Goal: Task Accomplishment & Management: Use online tool/utility

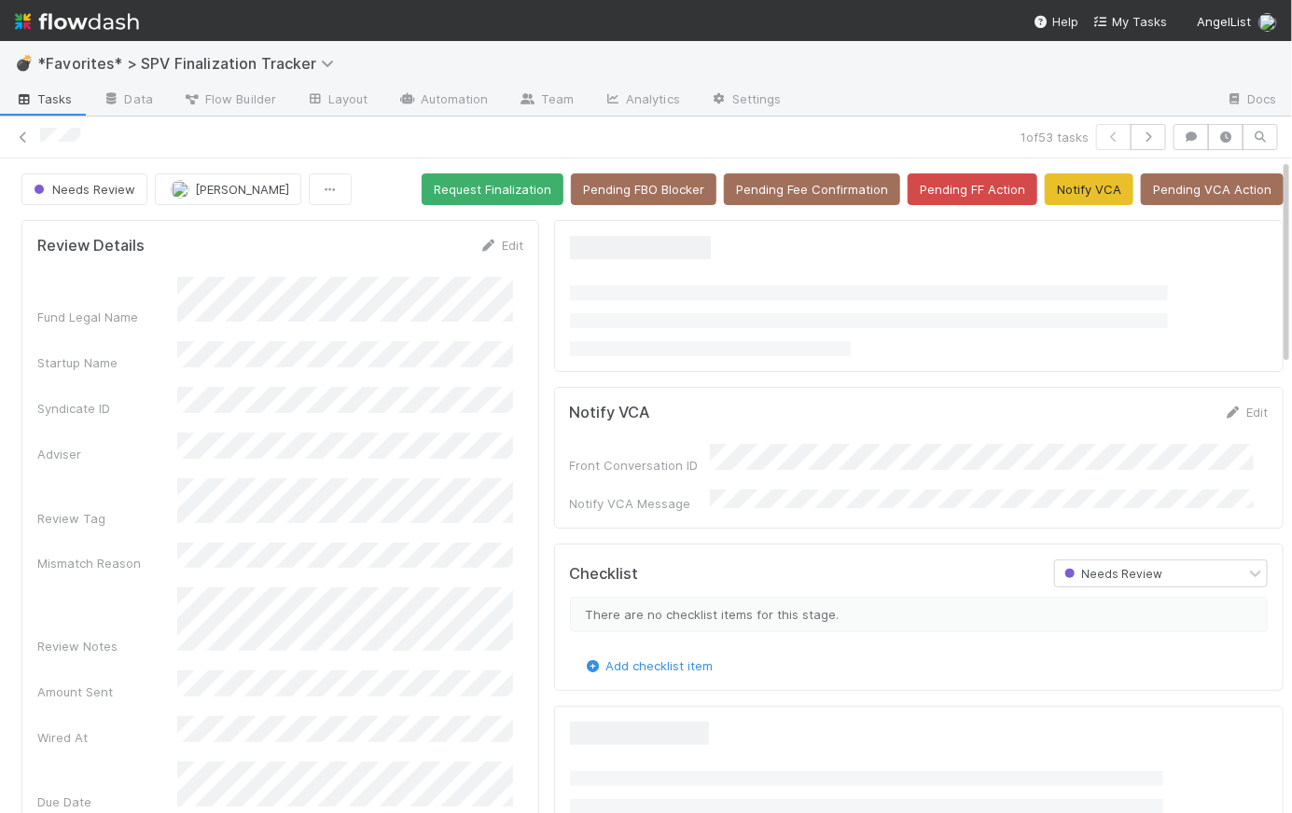
click at [93, 20] on img at bounding box center [77, 22] width 124 height 32
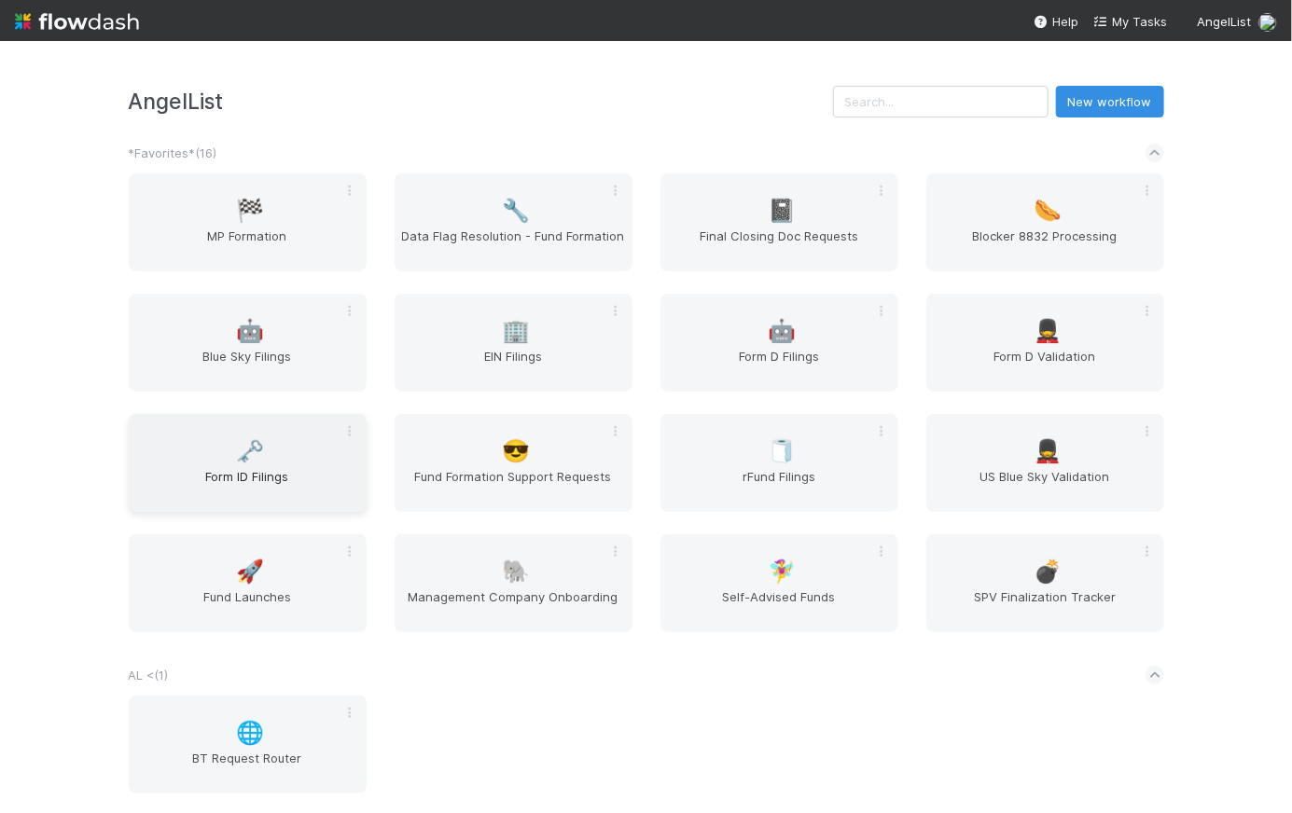
click at [222, 469] on span "Form ID Filings" at bounding box center [247, 485] width 223 height 37
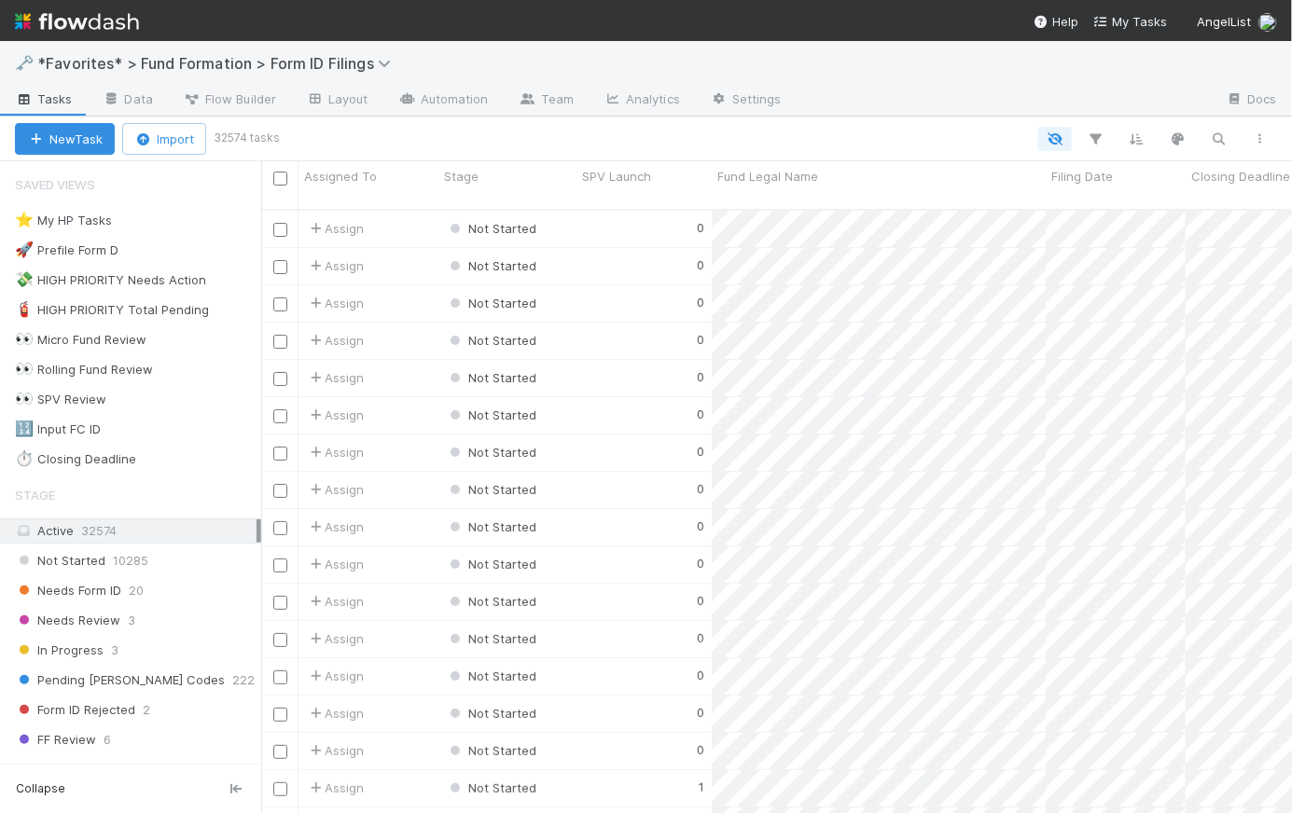
scroll to position [606, 1017]
click at [82, 467] on div "⏱️ Closing Deadline" at bounding box center [75, 459] width 121 height 23
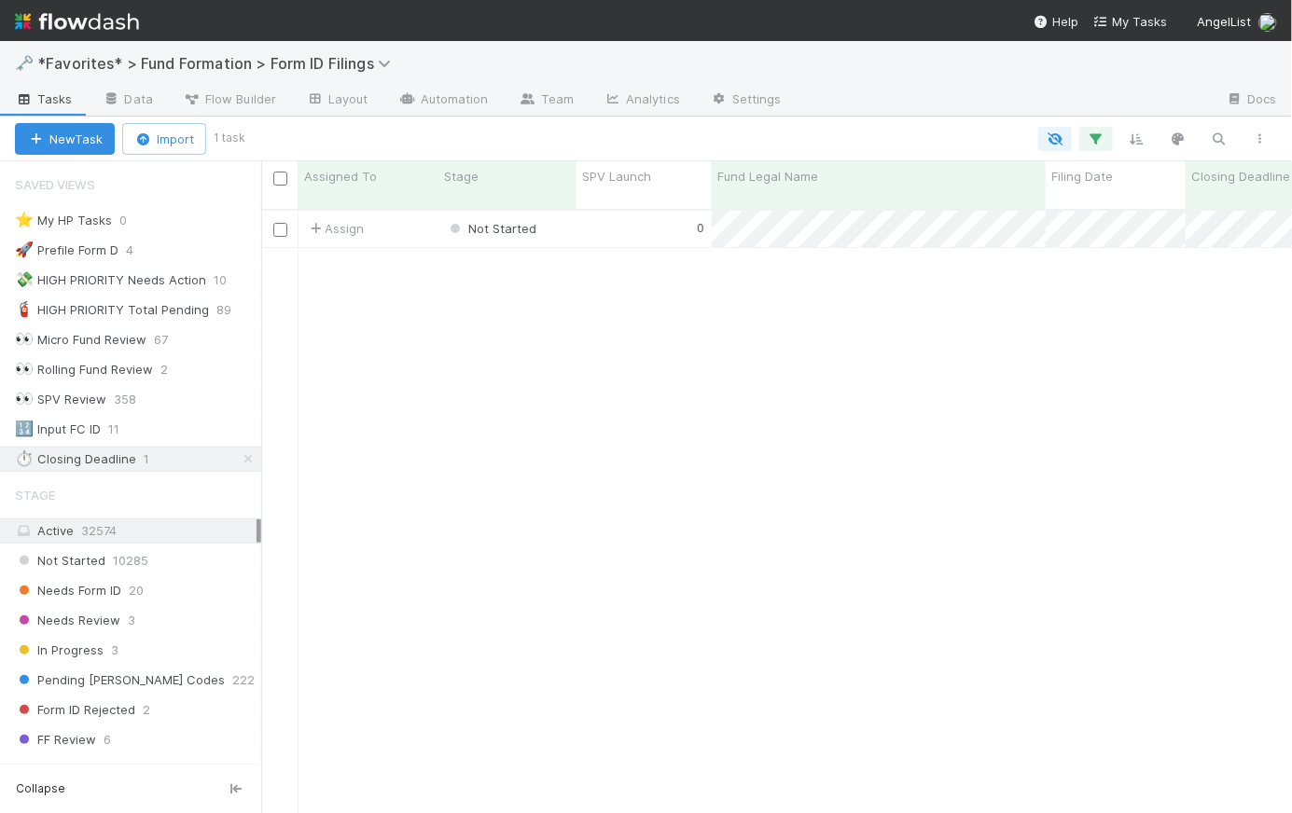
scroll to position [606, 1017]
click at [625, 218] on div "0" at bounding box center [643, 229] width 135 height 36
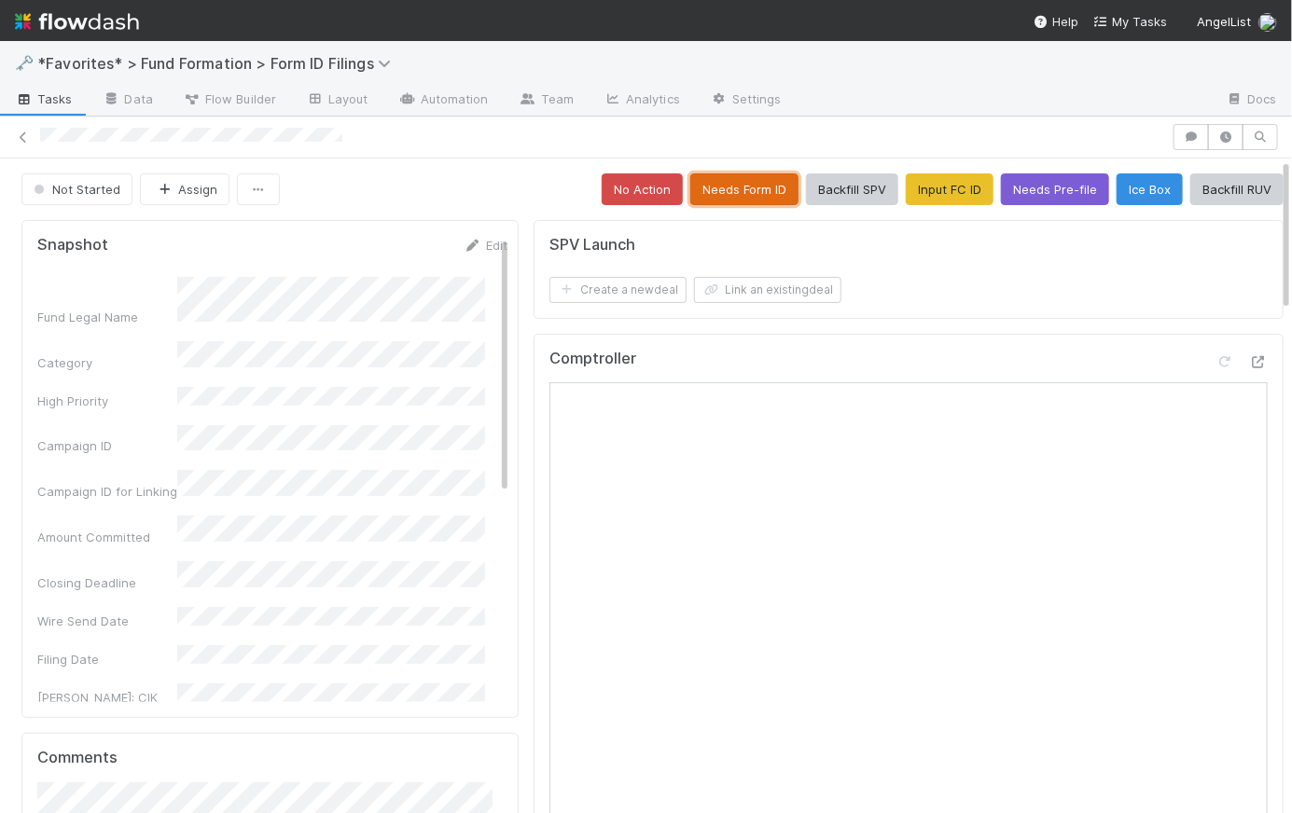
click at [712, 190] on button "Needs Form ID" at bounding box center [744, 189] width 108 height 32
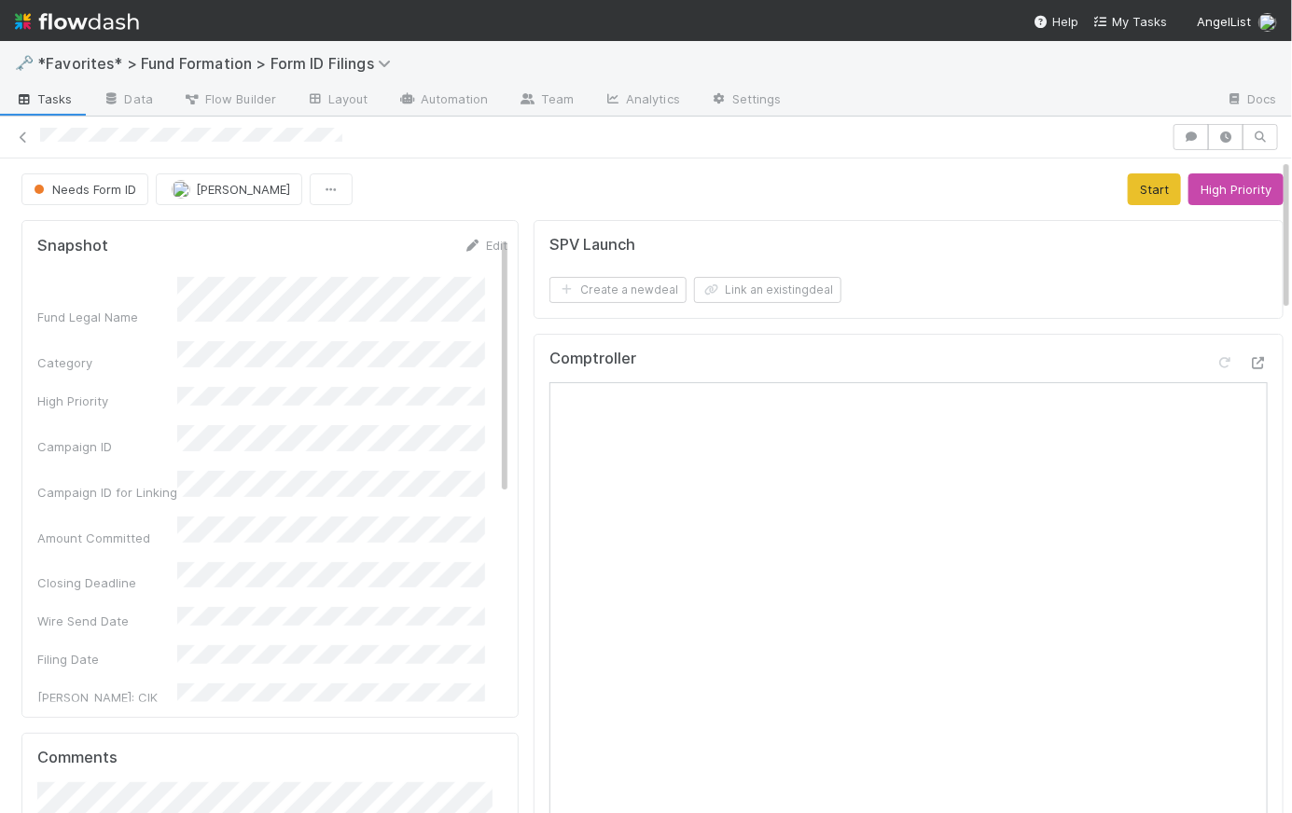
click at [54, 101] on span "Tasks" at bounding box center [44, 99] width 58 height 19
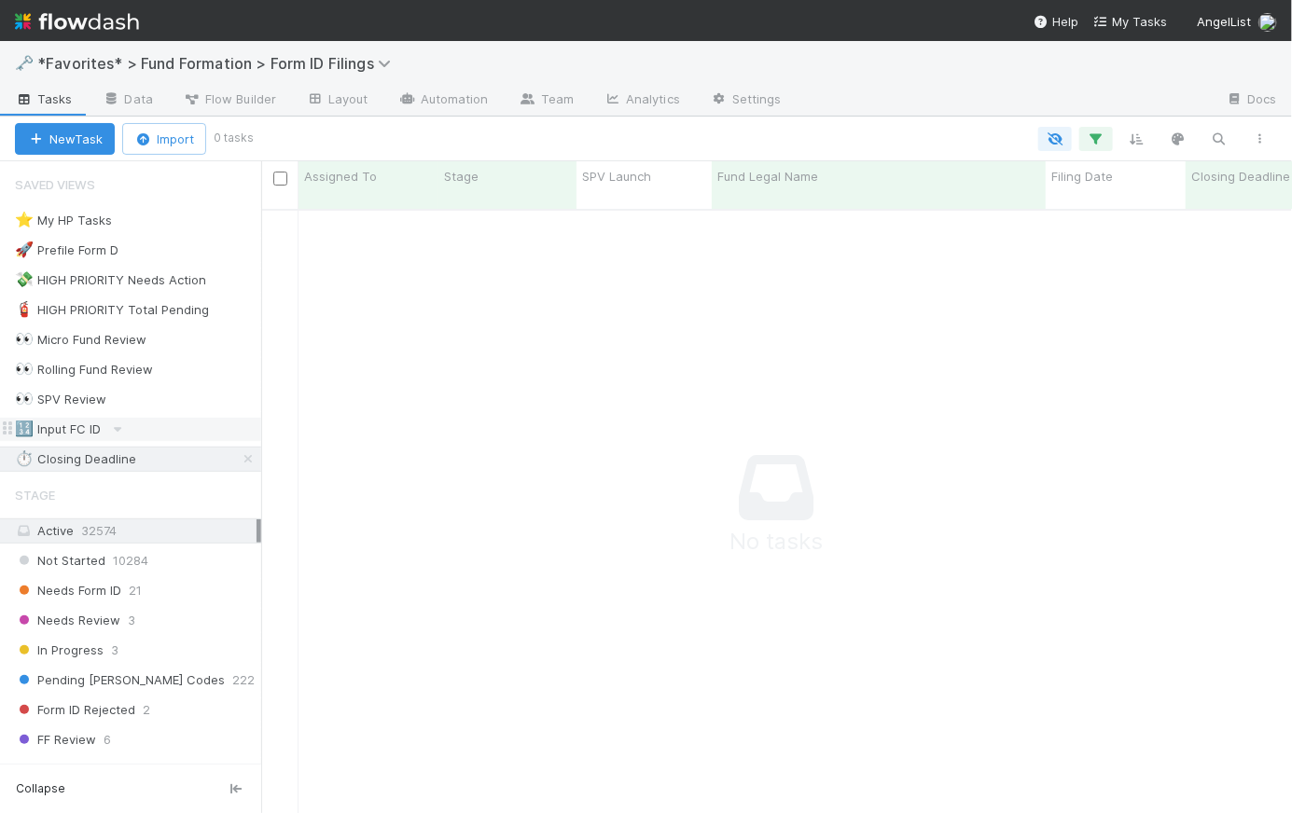
scroll to position [593, 1017]
click at [243, 461] on icon at bounding box center [248, 459] width 19 height 12
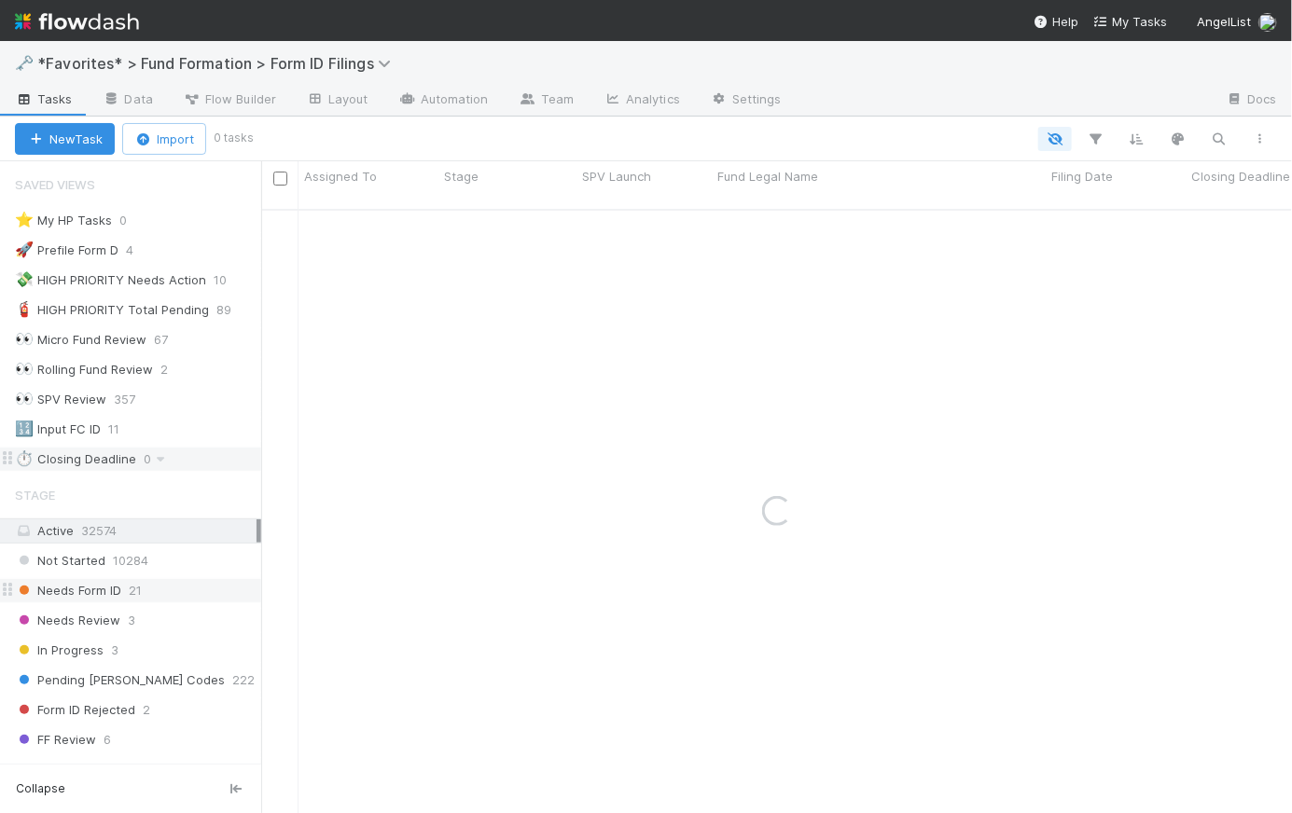
click at [106, 591] on span "Needs Form ID" at bounding box center [68, 590] width 106 height 23
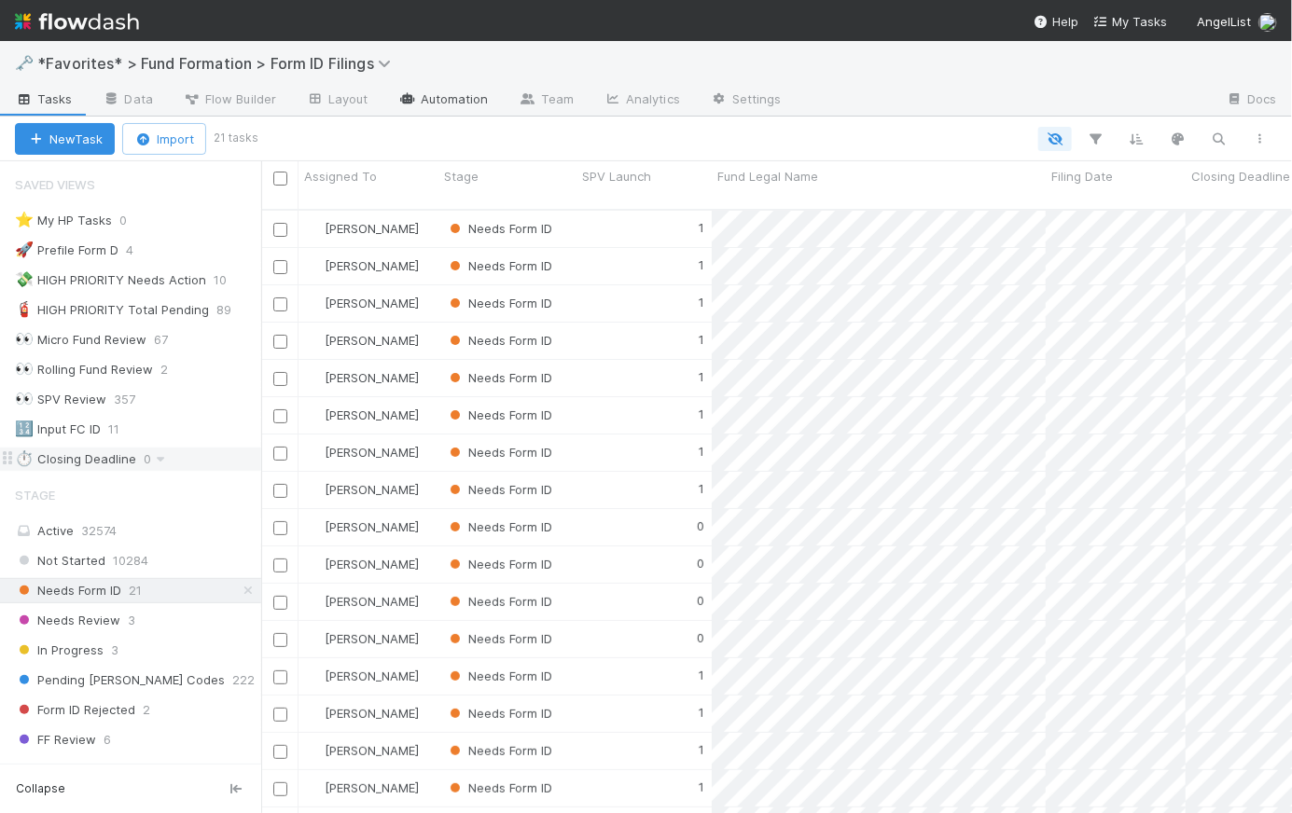
click at [468, 96] on link "Automation" at bounding box center [443, 101] width 120 height 30
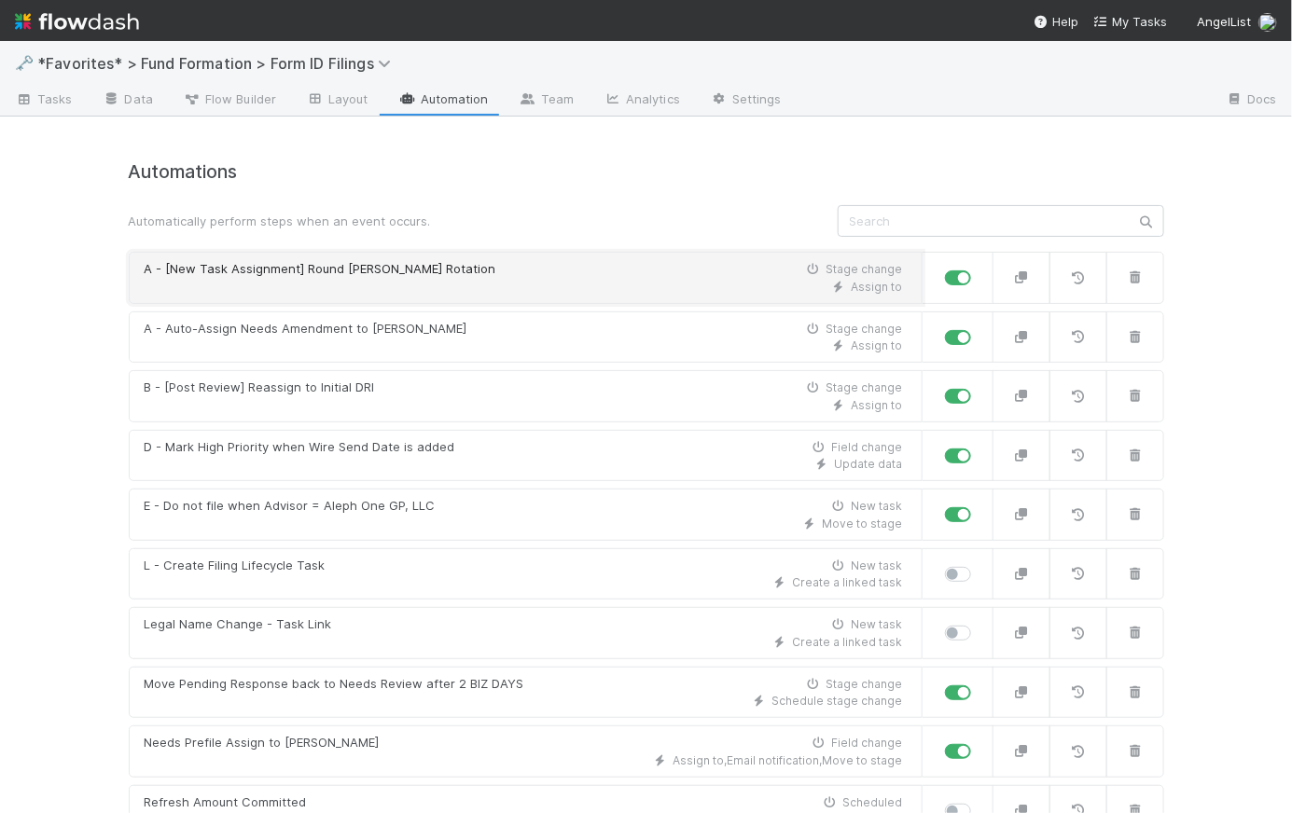
click at [538, 284] on div "Assign to" at bounding box center [524, 287] width 758 height 17
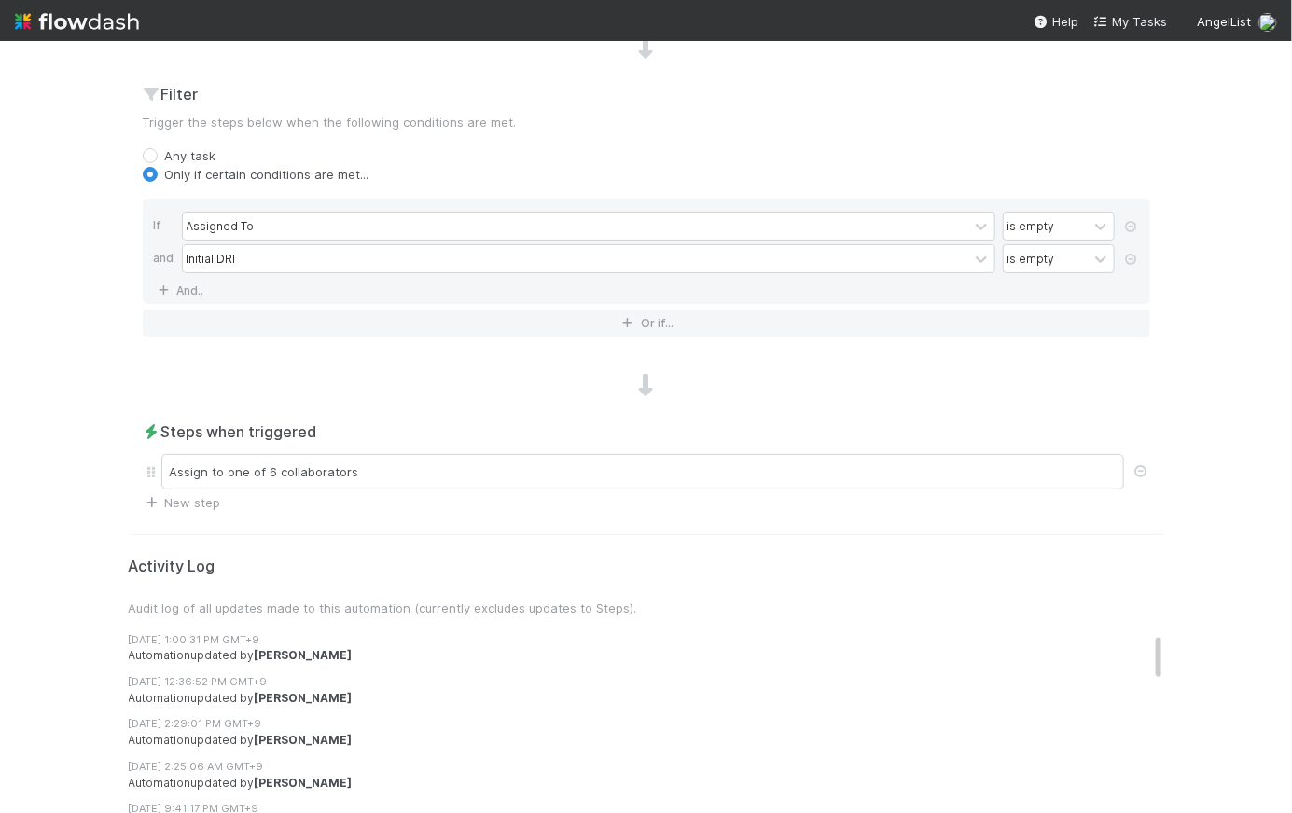
scroll to position [730, 0]
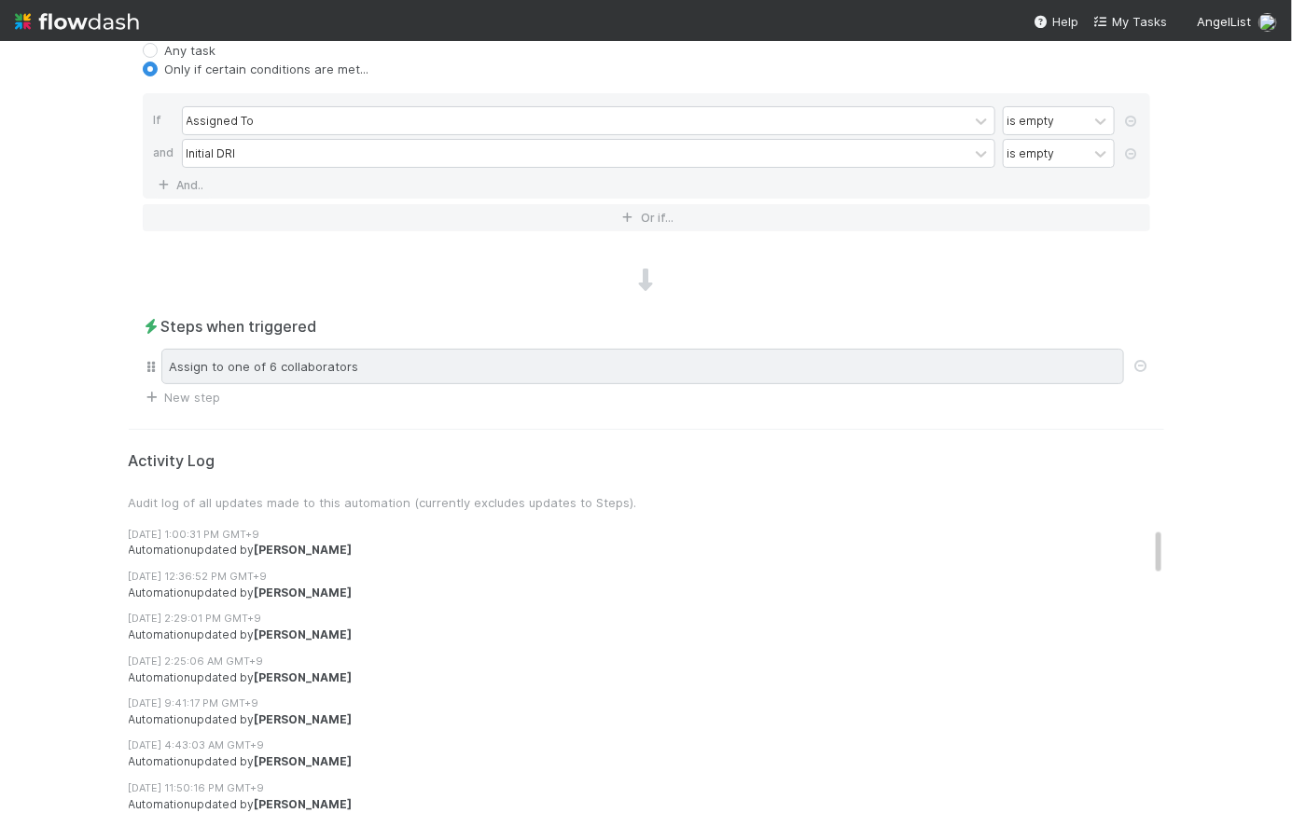
click at [491, 360] on div "Assign to one of 6 collaborators" at bounding box center [642, 366] width 962 height 35
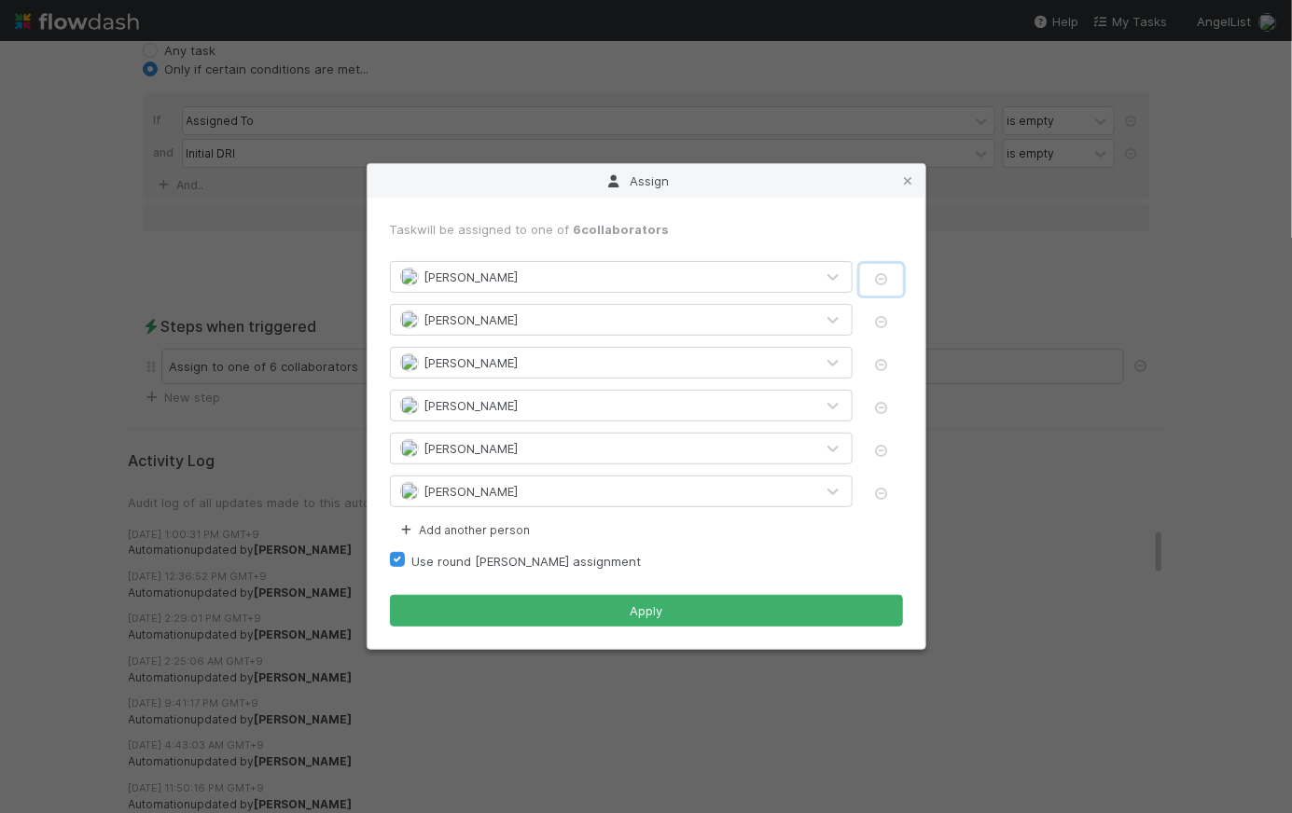
click at [880, 277] on icon "button" at bounding box center [881, 279] width 19 height 12
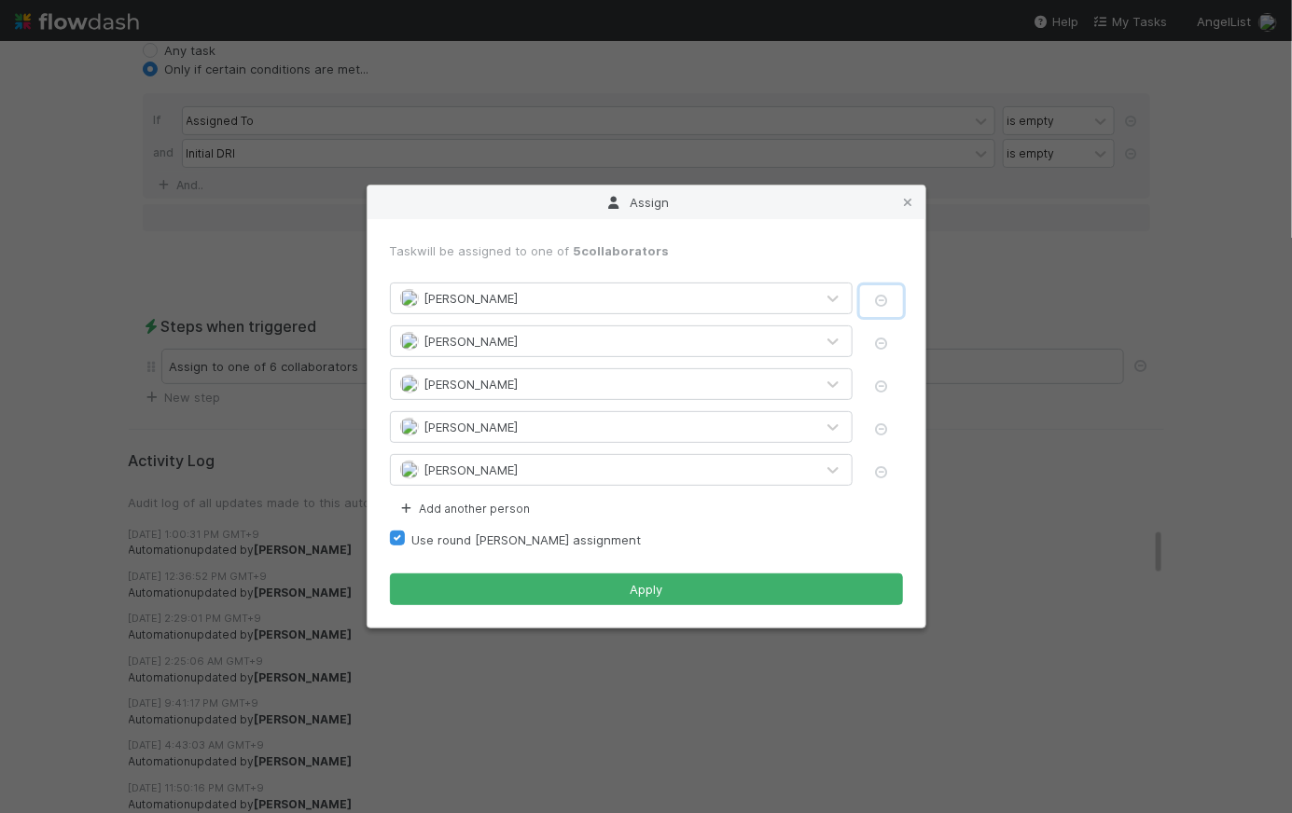
click at [881, 300] on icon "button" at bounding box center [881, 301] width 19 height 12
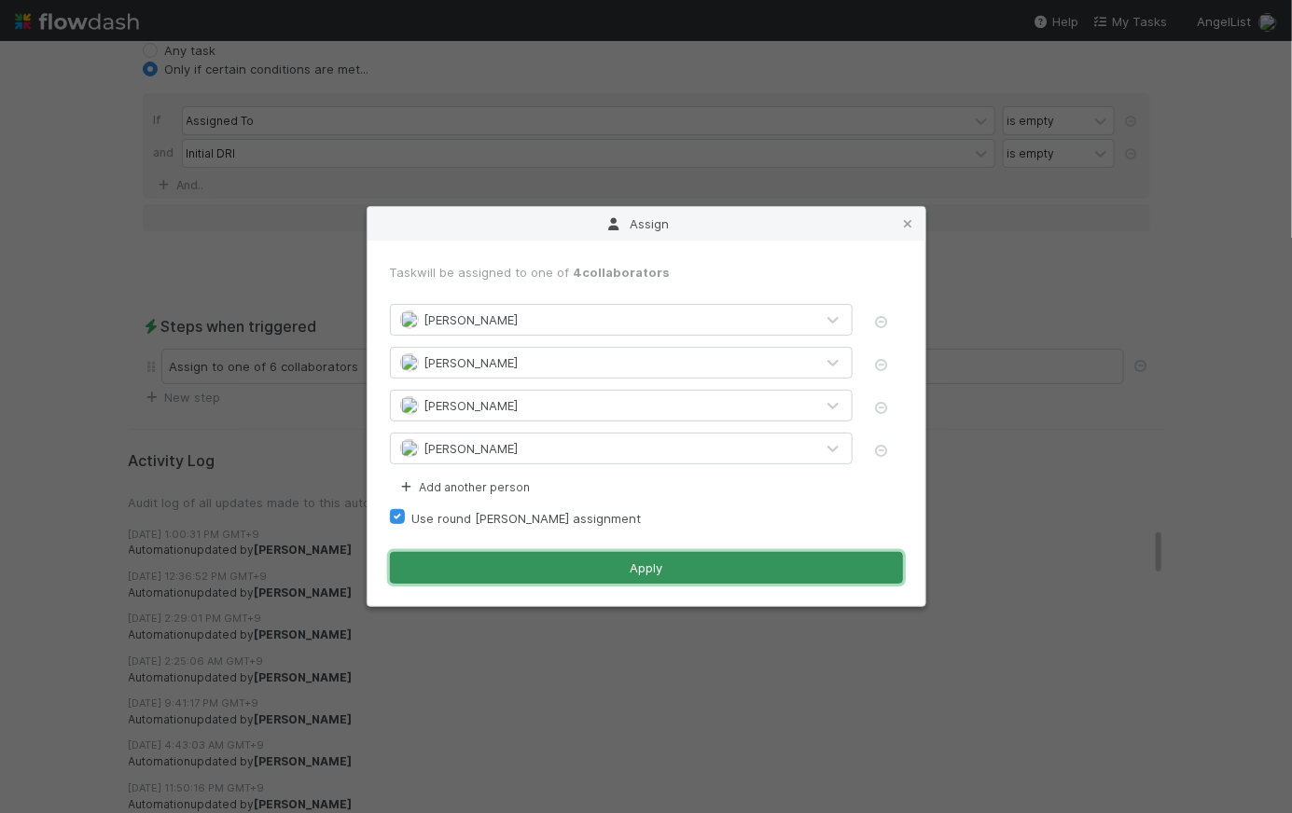
click at [655, 568] on button "Apply" at bounding box center [646, 568] width 513 height 32
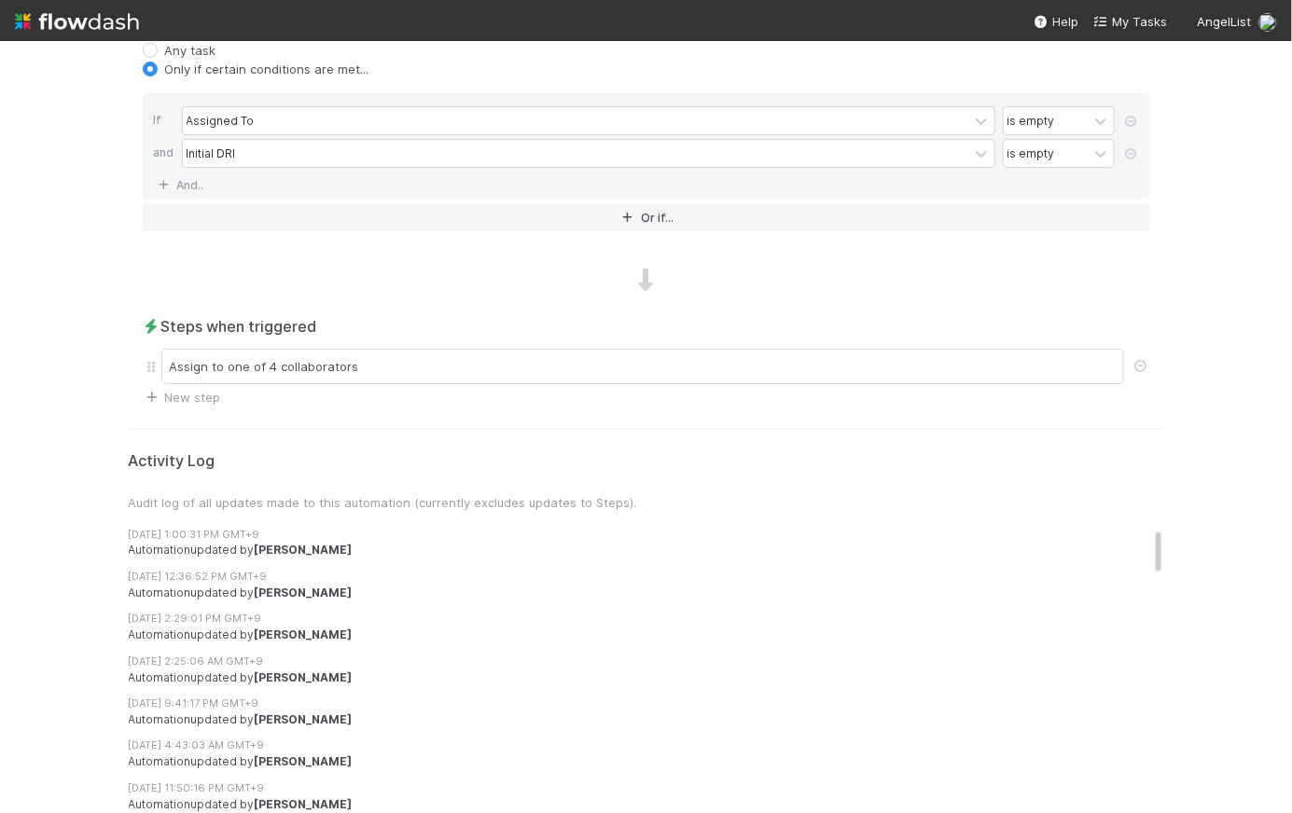
scroll to position [0, 0]
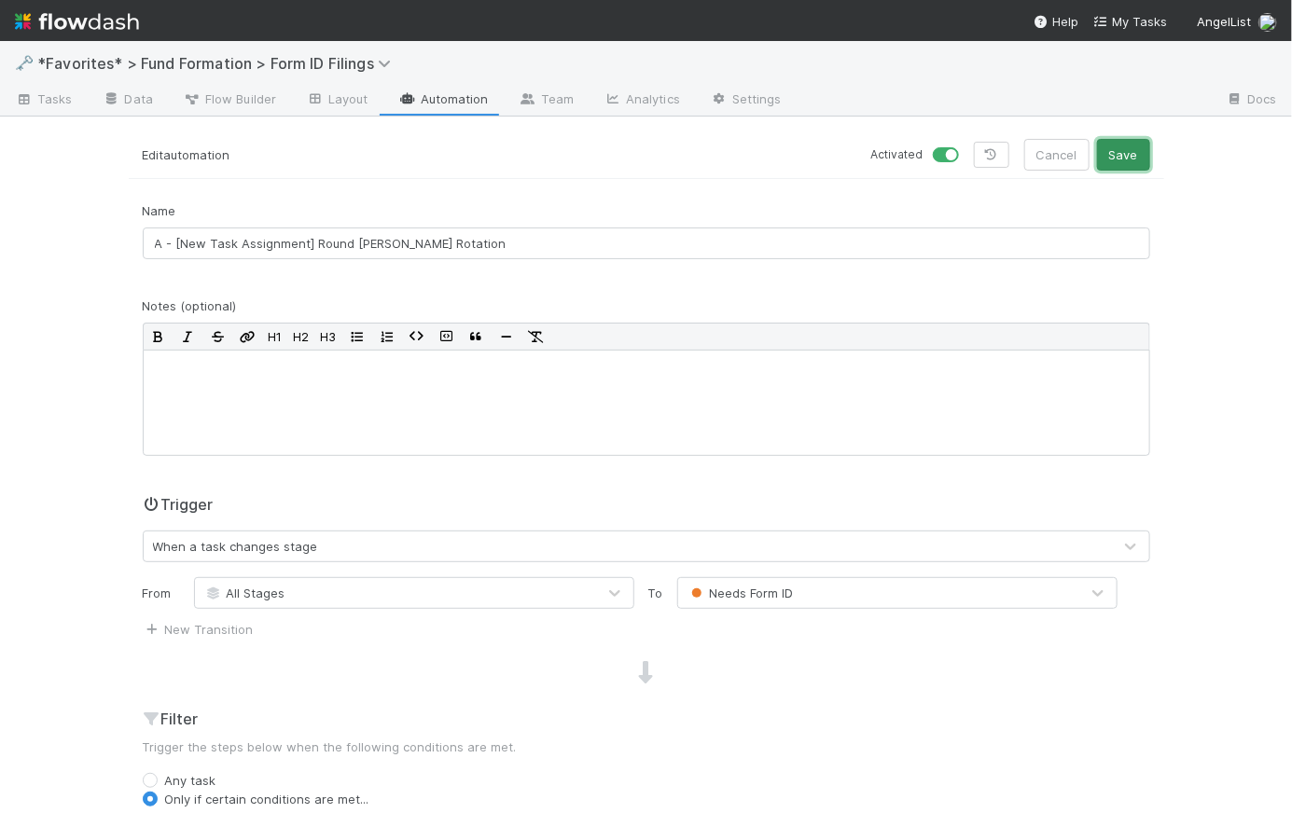
click at [1115, 165] on button "Save" at bounding box center [1123, 155] width 53 height 32
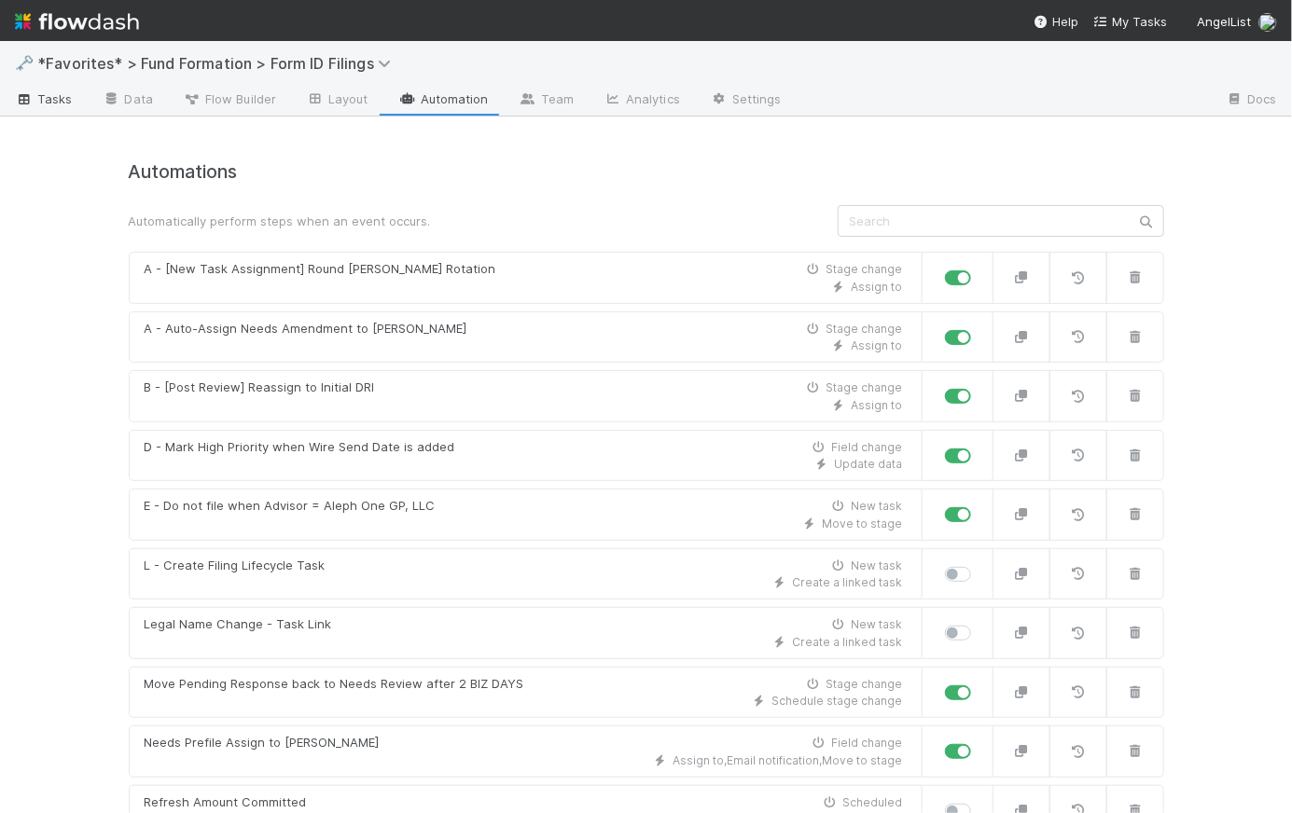
click at [61, 96] on span "Tasks" at bounding box center [44, 99] width 58 height 19
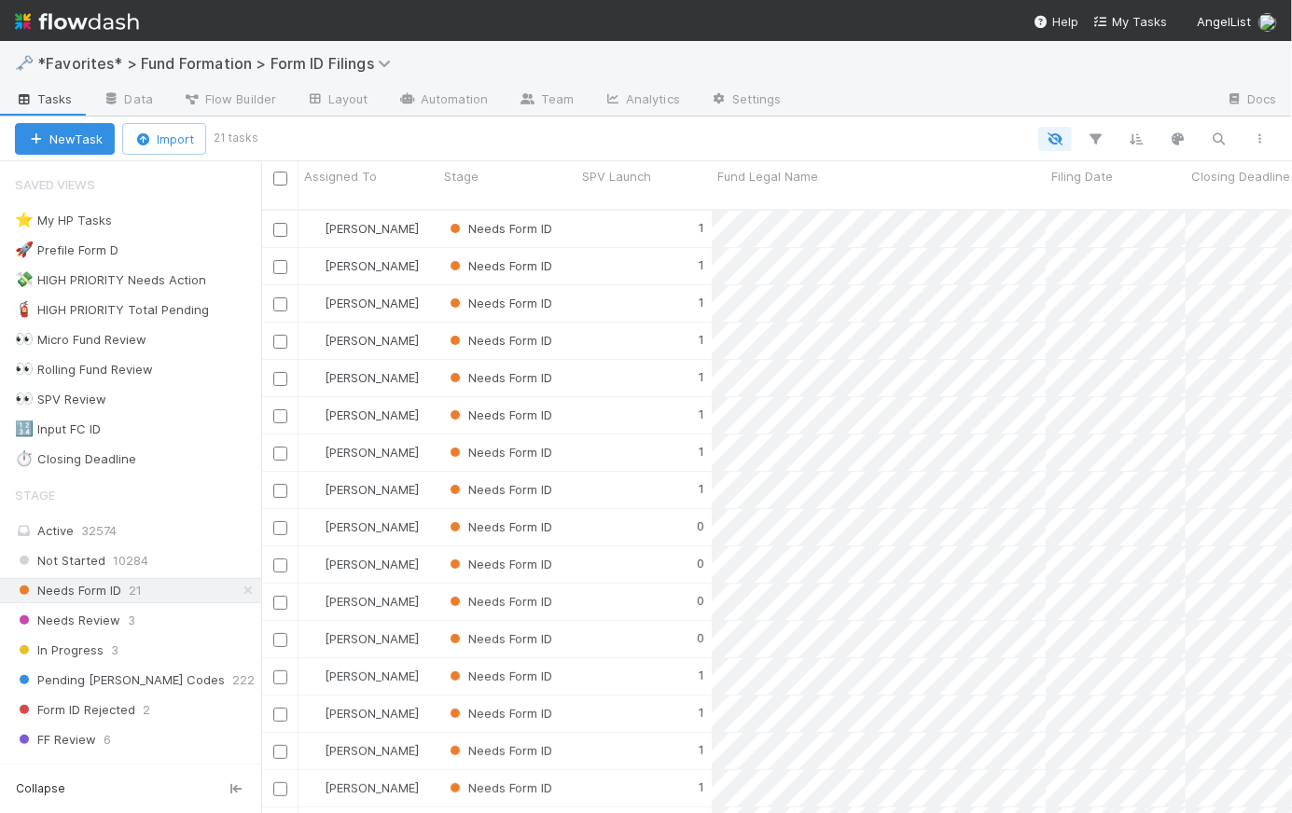
scroll to position [606, 1017]
click at [141, 623] on div "Needs Review 3" at bounding box center [138, 620] width 246 height 23
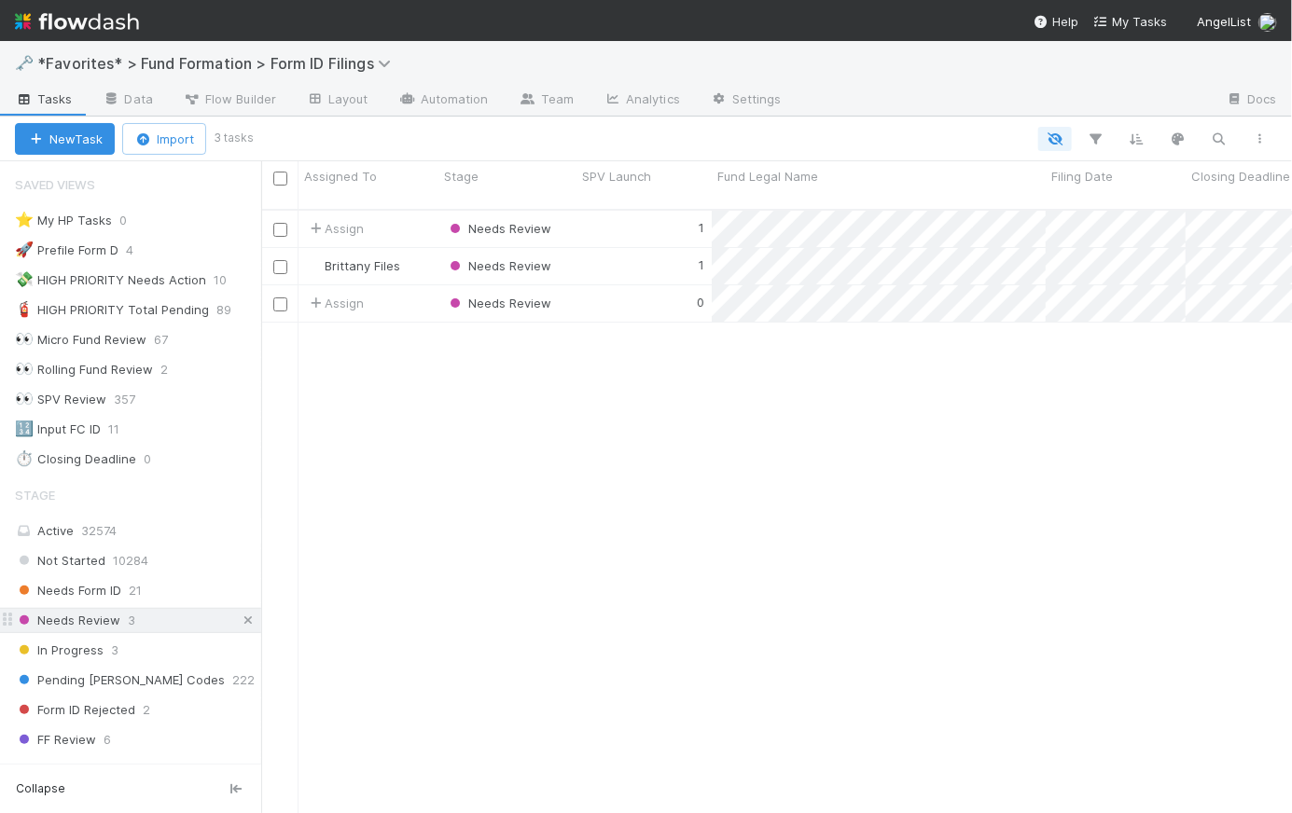
scroll to position [606, 1017]
click at [239, 616] on icon at bounding box center [248, 621] width 19 height 12
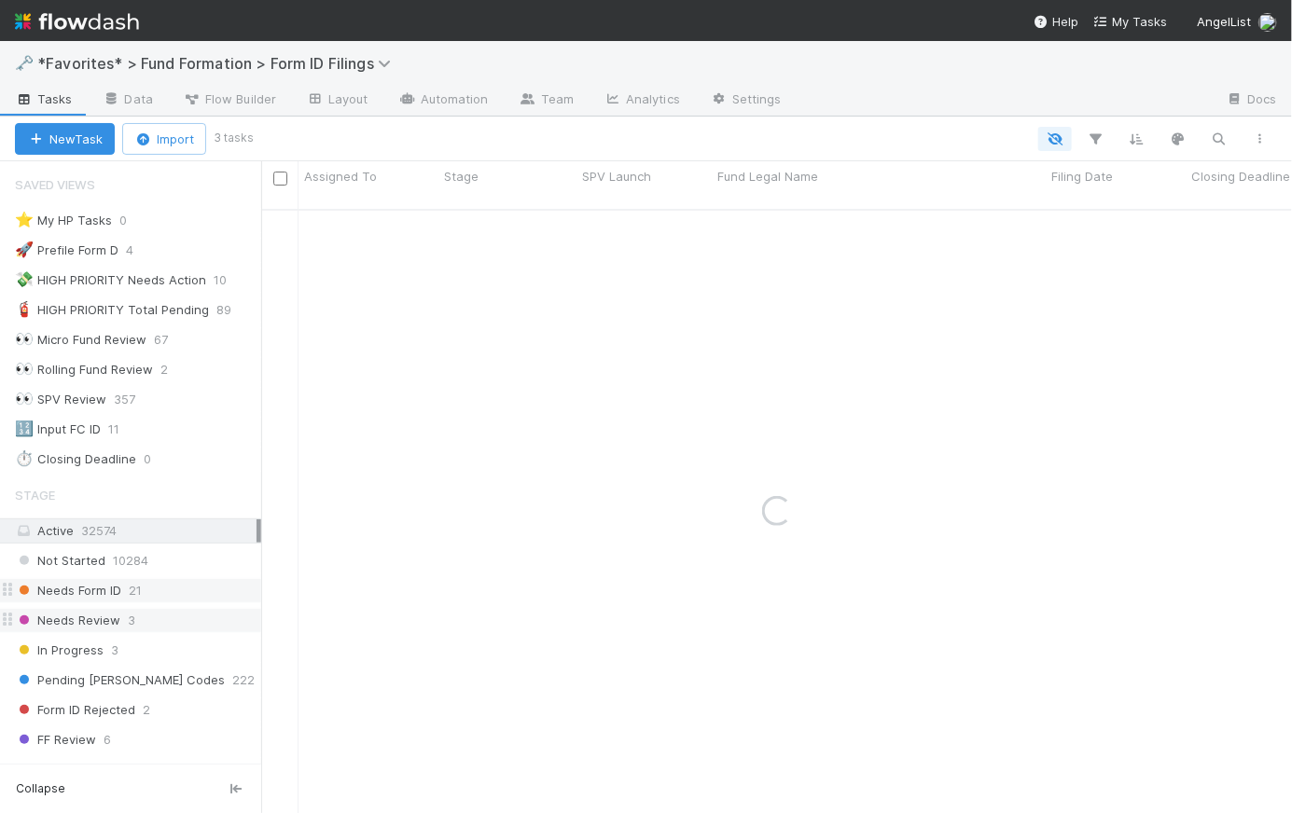
click at [143, 584] on div "Needs Form ID 21" at bounding box center [138, 590] width 246 height 23
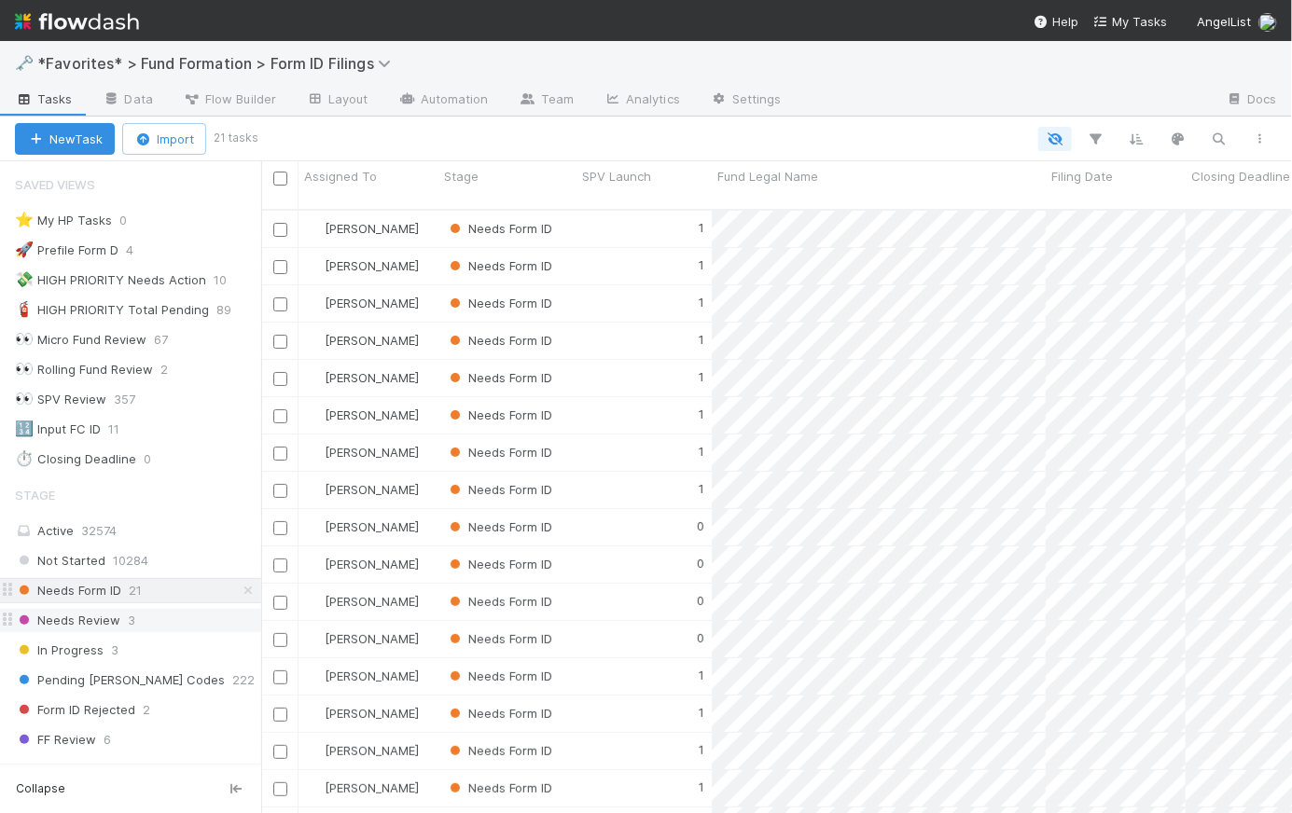
scroll to position [606, 1017]
